Goal: Find specific page/section: Find specific page/section

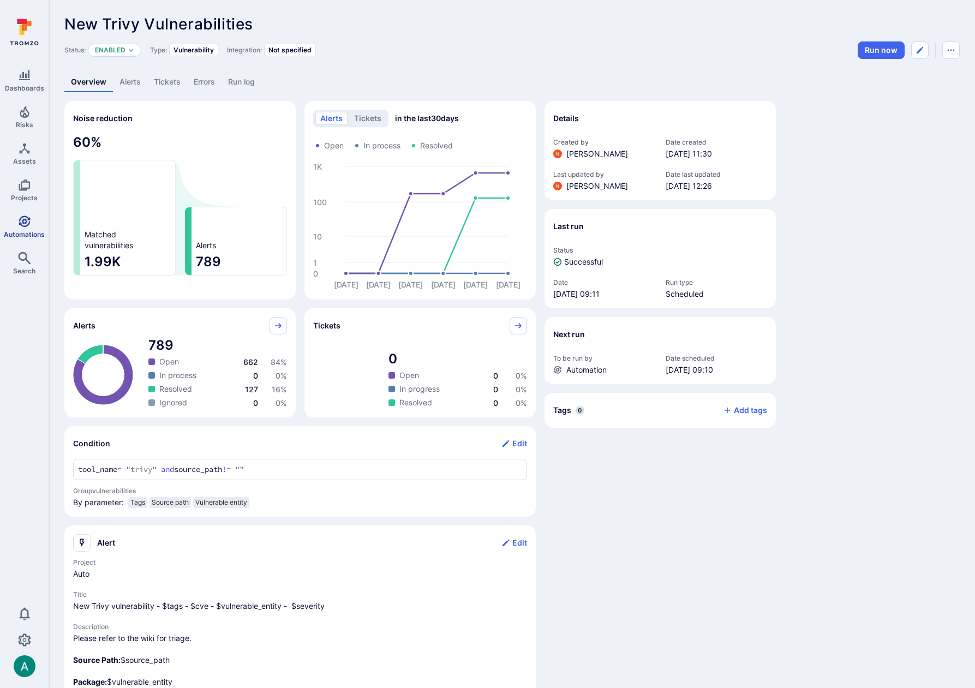
click at [20, 231] on span "Automations" at bounding box center [24, 234] width 41 height 8
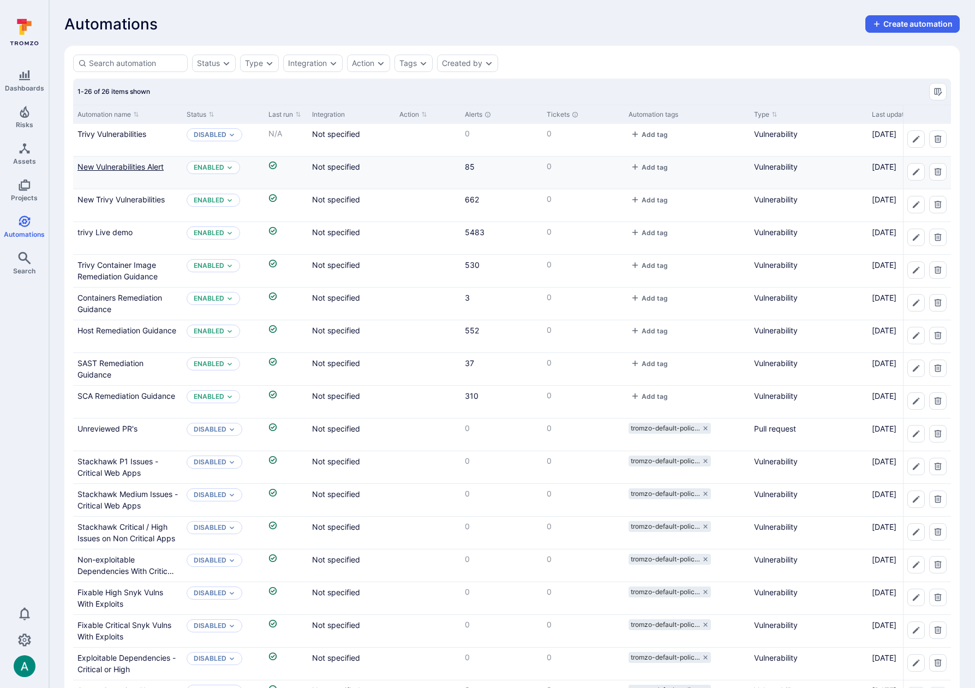
click at [135, 166] on link "New Vulnerabilities Alert" at bounding box center [120, 166] width 86 height 9
click at [124, 138] on link "Trivy Vulnerabilities" at bounding box center [111, 133] width 69 height 9
